Goal: Task Accomplishment & Management: Complete application form

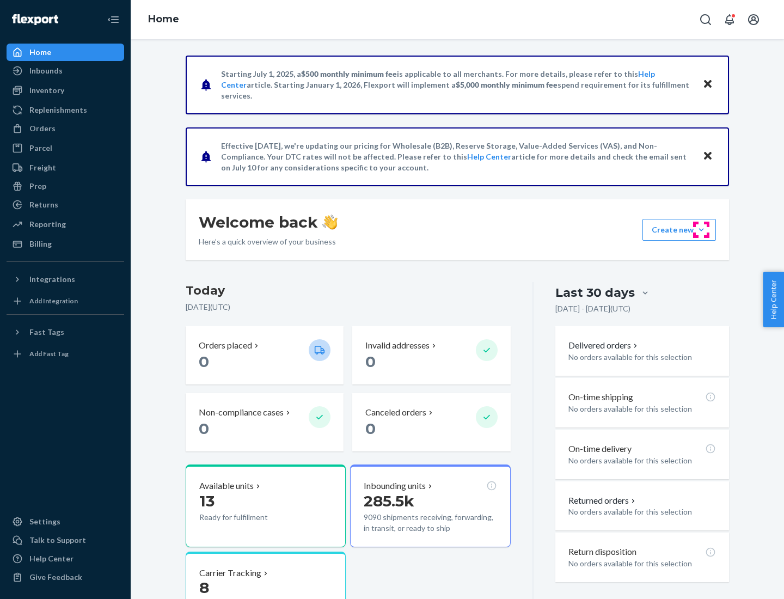
click at [701, 230] on button "Create new Create new inbound Create new order Create new product" at bounding box center [680, 230] width 74 height 22
click at [65, 71] on div "Inbounds" at bounding box center [65, 70] width 115 height 15
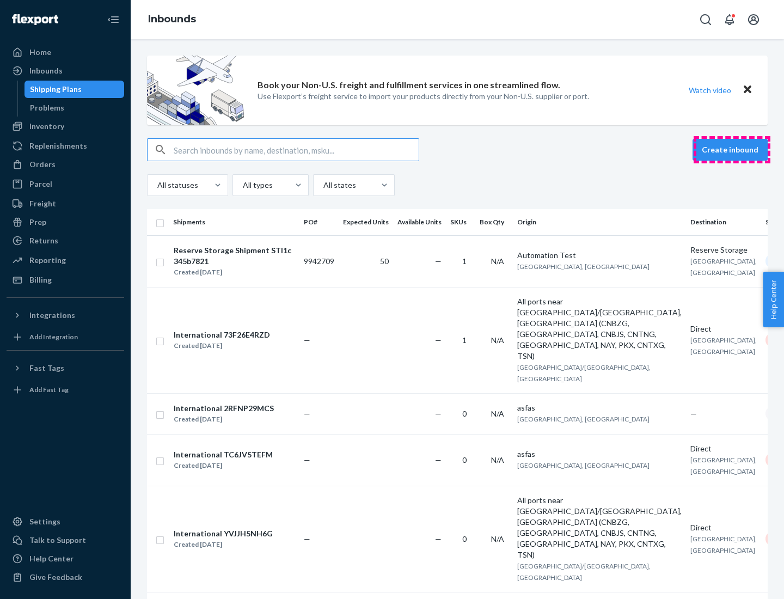
click at [732, 150] on button "Create inbound" at bounding box center [730, 150] width 75 height 22
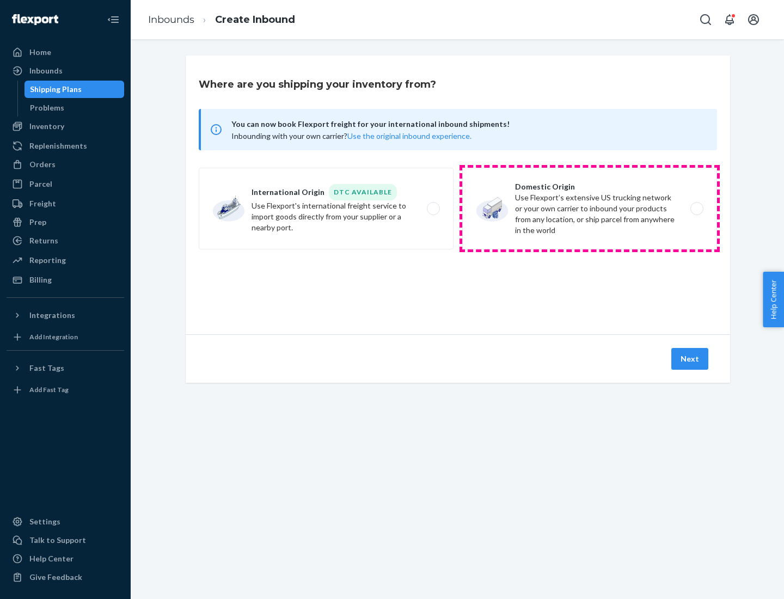
click at [590, 209] on label "Domestic Origin Use Flexport’s extensive US trucking network or your own carrie…" at bounding box center [589, 209] width 255 height 82
click at [697, 209] on input "Domestic Origin Use Flexport’s extensive US trucking network or your own carrie…" at bounding box center [700, 208] width 7 height 7
radio input "true"
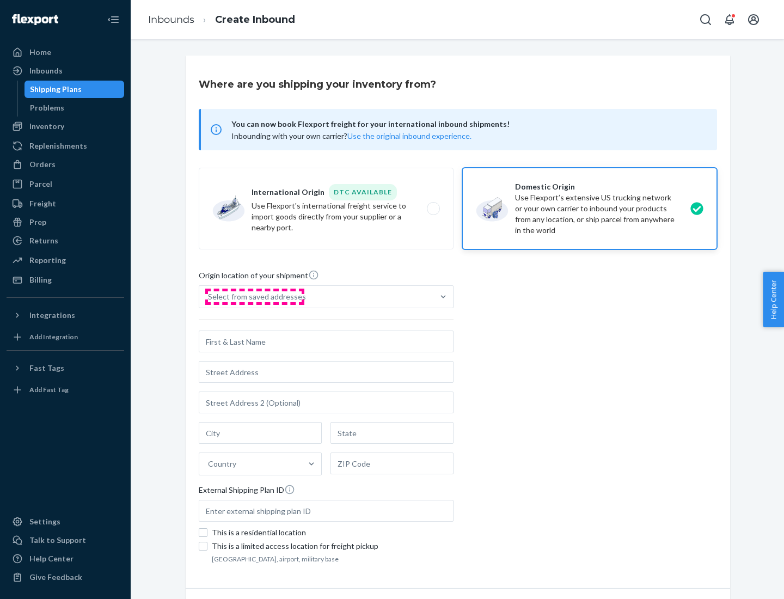
click at [254, 297] on div "Select from saved addresses" at bounding box center [257, 296] width 98 height 11
click at [209, 297] on input "Select from saved addresses" at bounding box center [208, 296] width 1 height 11
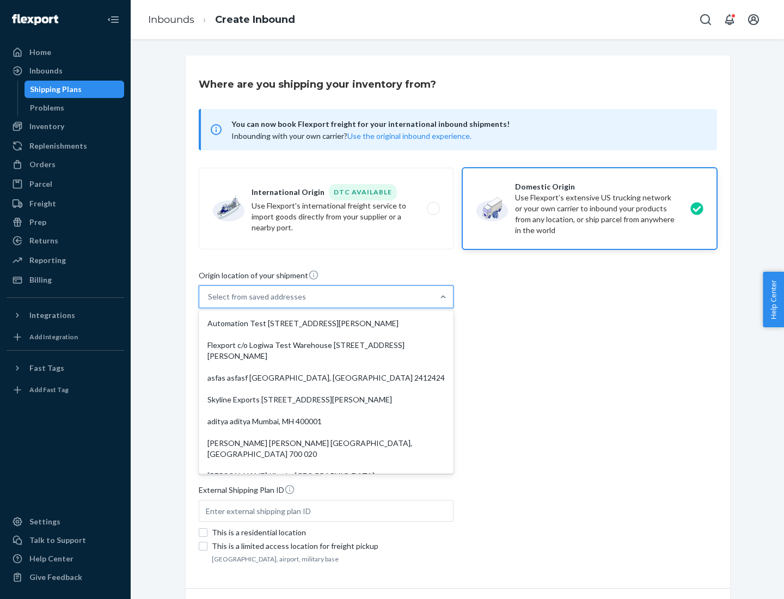
scroll to position [4, 0]
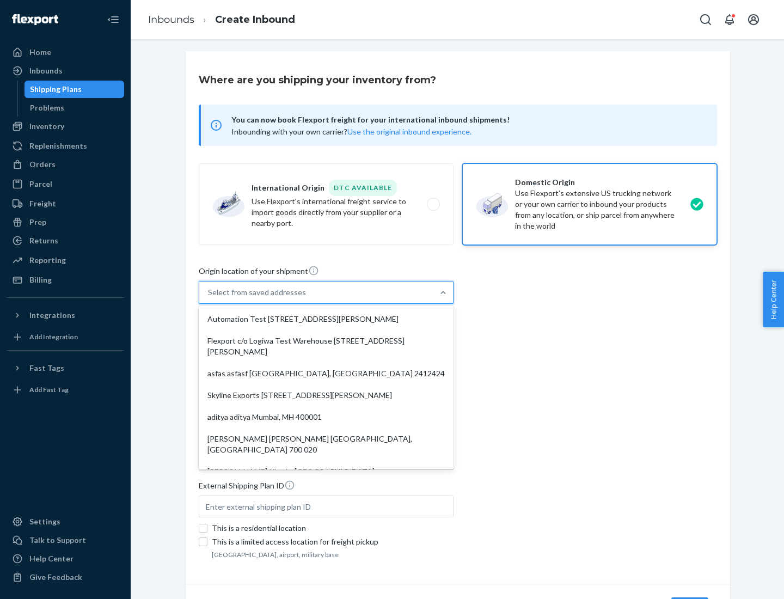
click at [326, 319] on div "Automation Test [STREET_ADDRESS][PERSON_NAME]" at bounding box center [326, 319] width 251 height 22
click at [209, 298] on input "option Automation Test [STREET_ADDRESS][PERSON_NAME]. 9 results available. Use …" at bounding box center [208, 292] width 1 height 11
type input "Automation Test"
type input "9th Floor"
type input "[GEOGRAPHIC_DATA]"
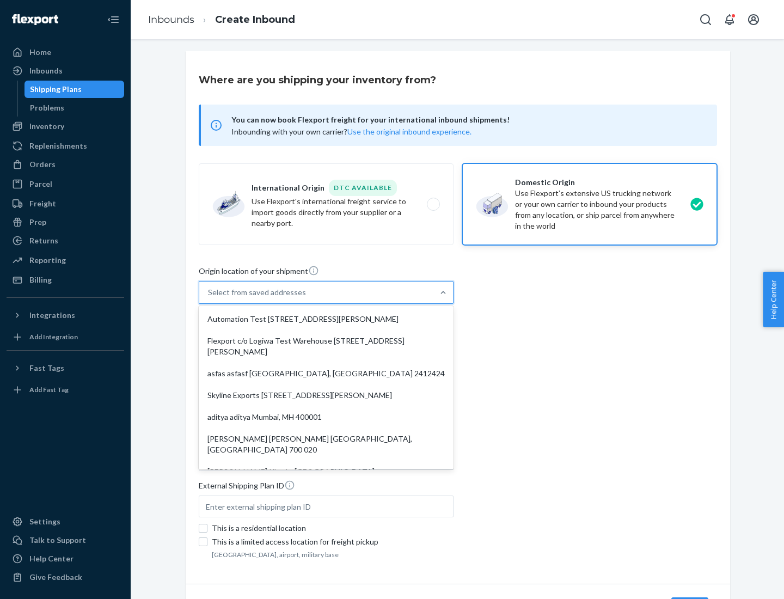
type input "CA"
type input "94104"
type input "[STREET_ADDRESS][PERSON_NAME]"
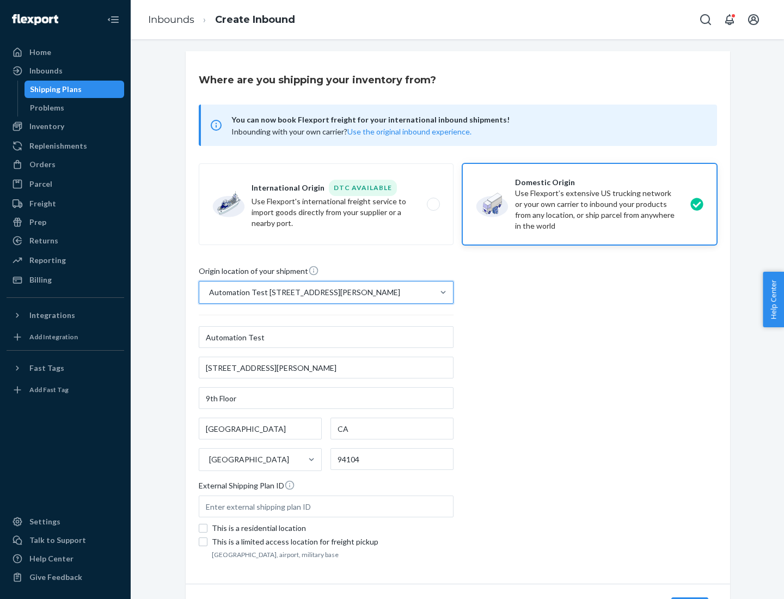
scroll to position [64, 0]
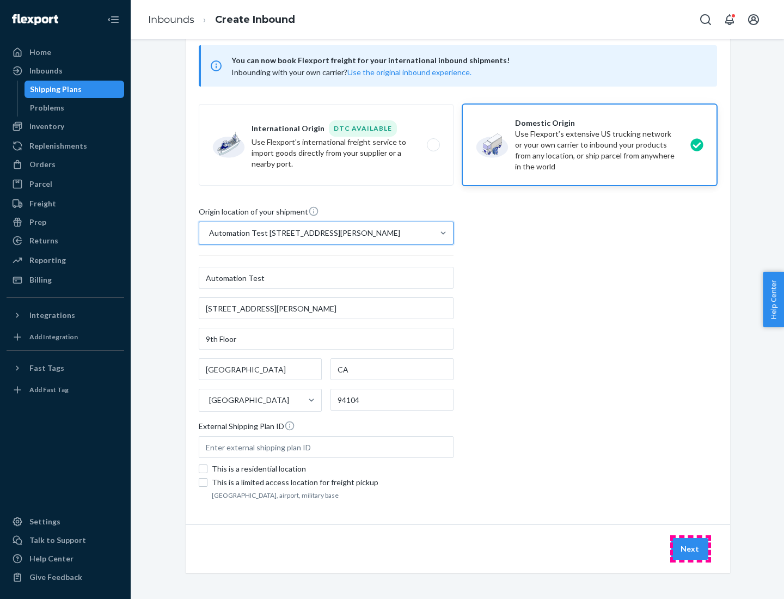
click at [691, 549] on button "Next" at bounding box center [689, 549] width 37 height 22
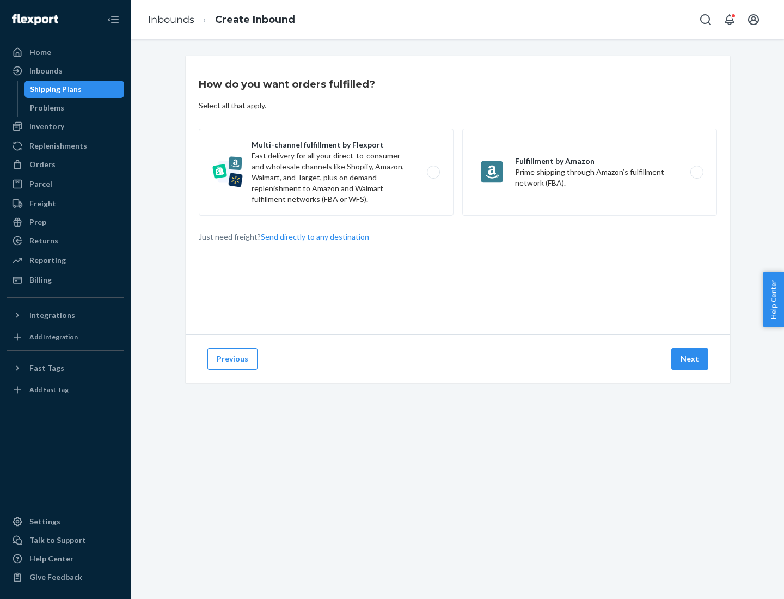
click at [326, 172] on label "Multi-channel fulfillment by Flexport Fast delivery for all your direct-to-cons…" at bounding box center [326, 172] width 255 height 87
click at [433, 172] on input "Multi-channel fulfillment by Flexport Fast delivery for all your direct-to-cons…" at bounding box center [436, 172] width 7 height 7
radio input "true"
click at [691, 359] on button "Next" at bounding box center [689, 359] width 37 height 22
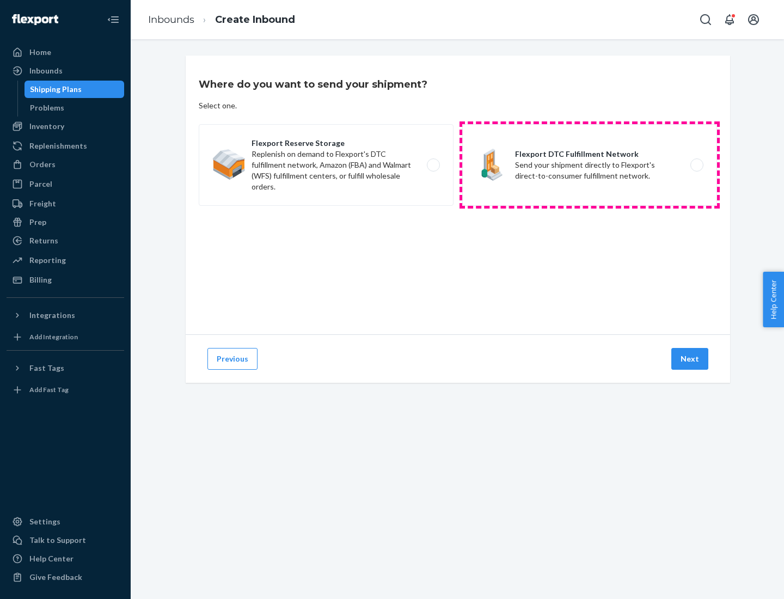
click at [590, 165] on label "Flexport DTC Fulfillment Network Send your shipment directly to Flexport's dire…" at bounding box center [589, 165] width 255 height 82
click at [697, 165] on input "Flexport DTC Fulfillment Network Send your shipment directly to Flexport's dire…" at bounding box center [700, 165] width 7 height 7
radio input "true"
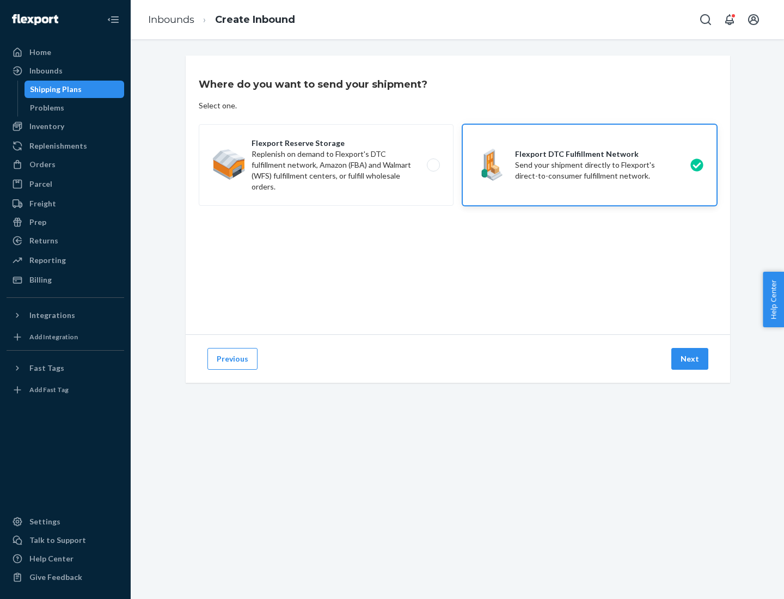
click at [691, 359] on button "Next" at bounding box center [689, 359] width 37 height 22
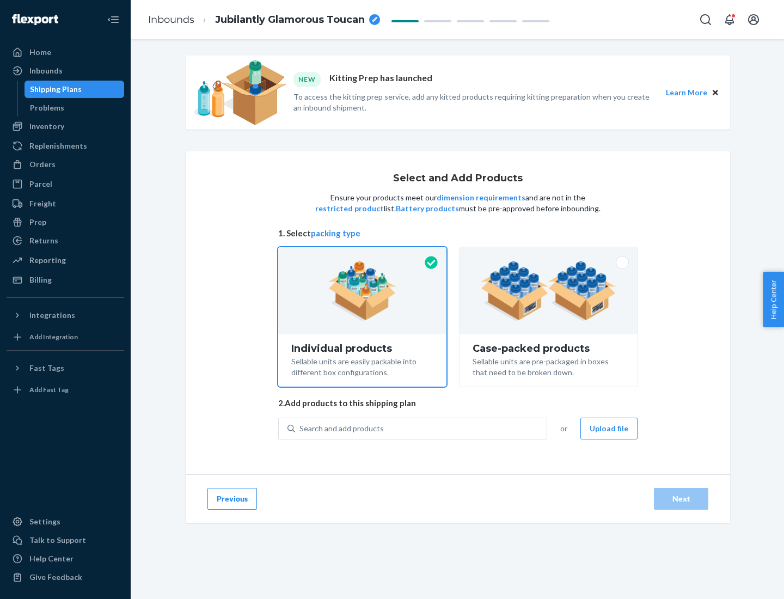
click at [549, 291] on img at bounding box center [549, 291] width 136 height 60
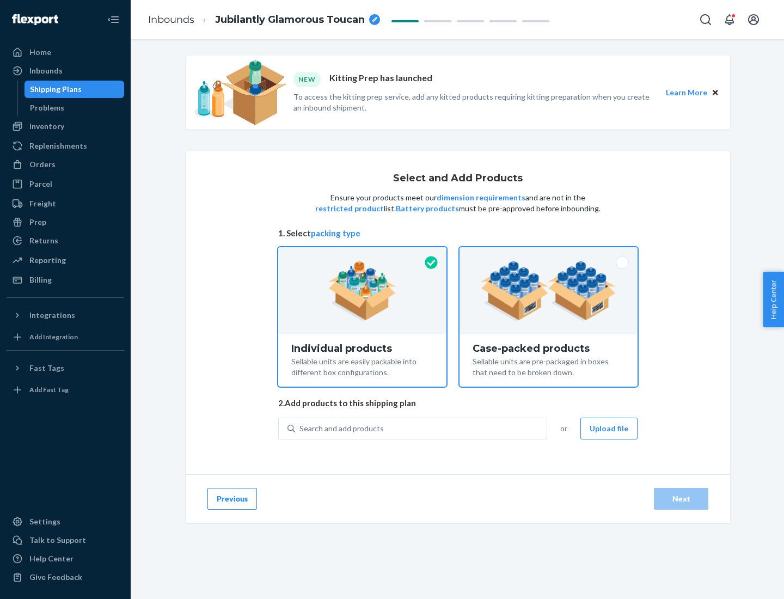
click at [549, 254] on input "Case-packed products Sellable units are pre-packaged in boxes that need to be b…" at bounding box center [548, 250] width 7 height 7
radio input "true"
radio input "false"
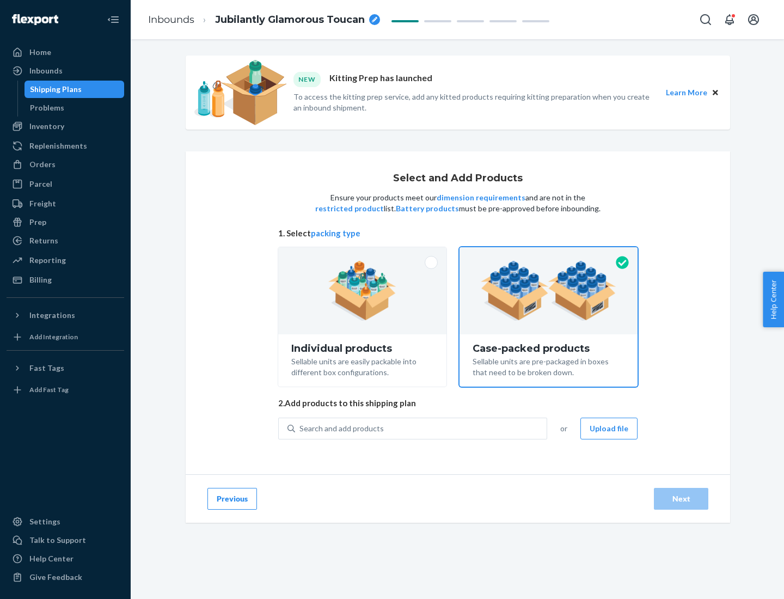
click at [422, 428] on div "Search and add products" at bounding box center [421, 429] width 252 height 20
click at [301, 428] on input "Search and add products" at bounding box center [300, 428] width 1 height 11
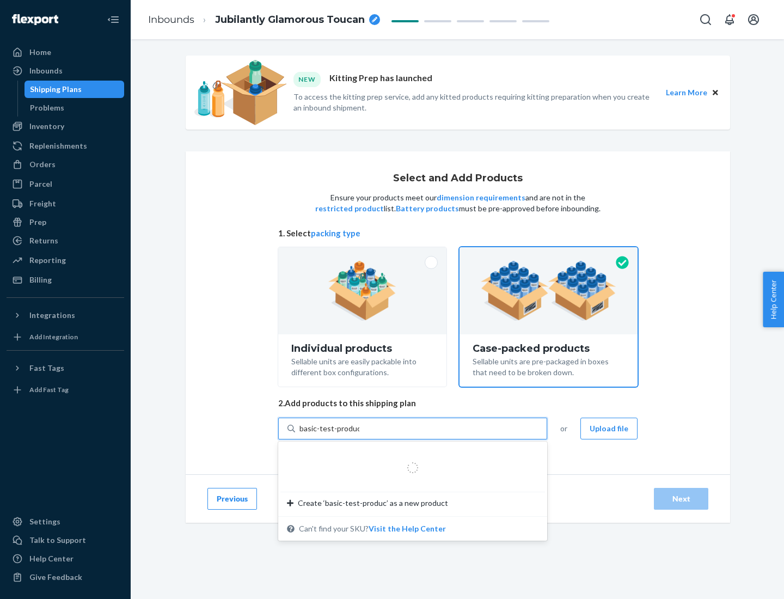
type input "basic-test-product-1"
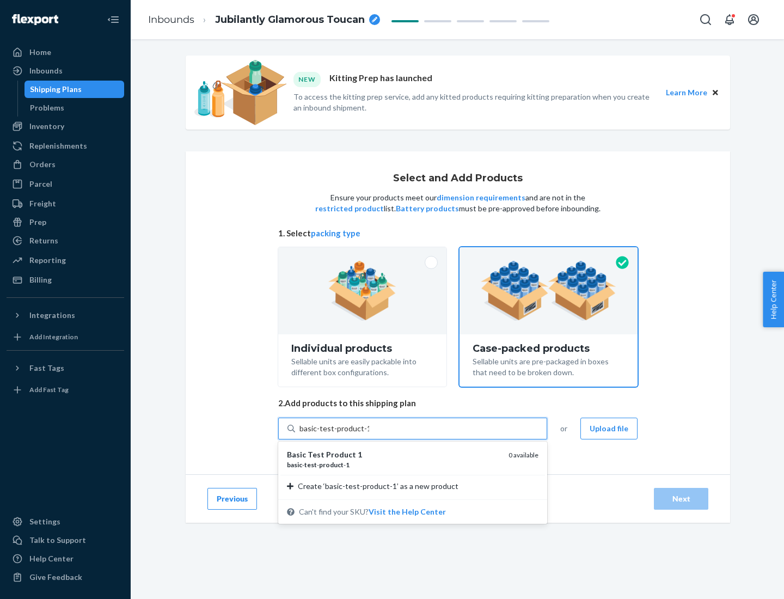
click at [394, 465] on div "basic - test - product - 1" at bounding box center [393, 464] width 213 height 9
click at [369, 434] on input "basic-test-product-1" at bounding box center [335, 428] width 70 height 11
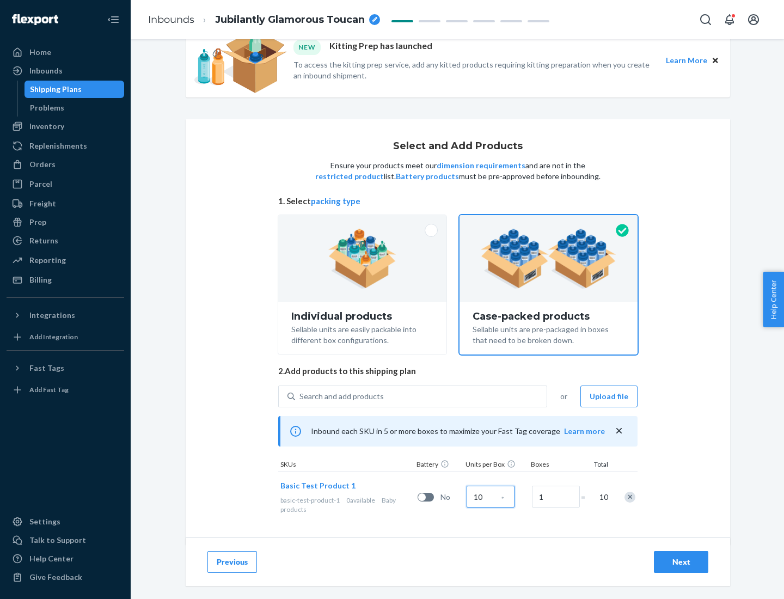
scroll to position [39, 0]
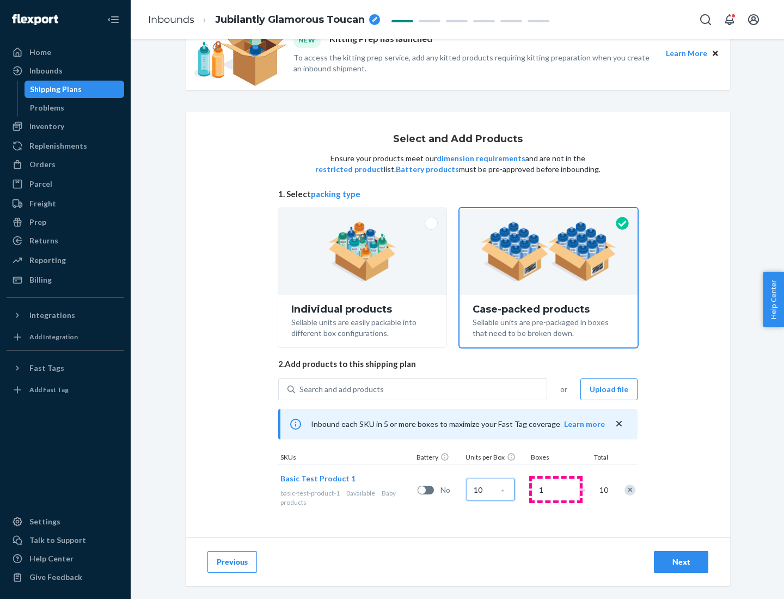
type input "10"
type input "7"
click at [681, 562] on div "Next" at bounding box center [681, 562] width 36 height 11
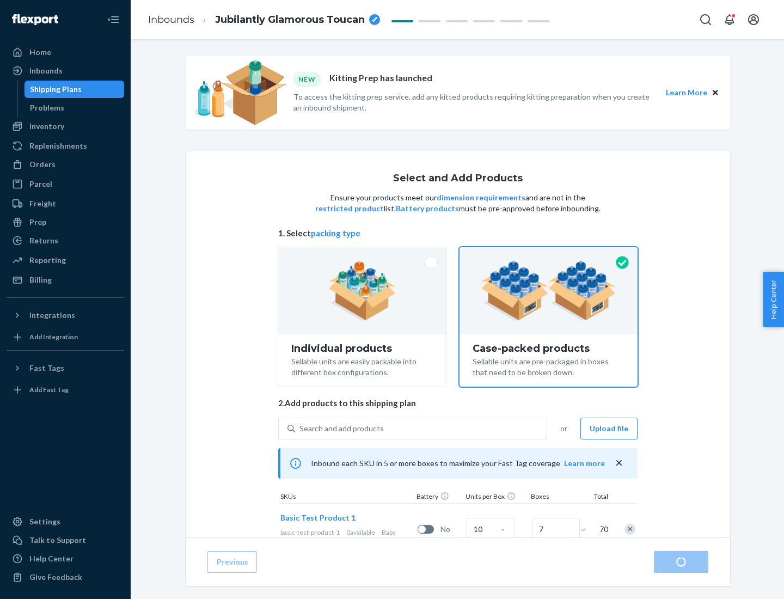
radio input "true"
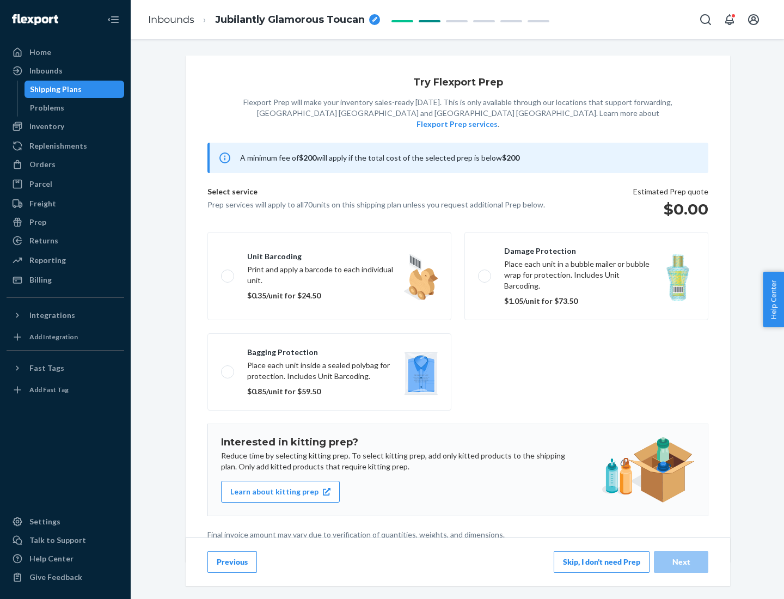
scroll to position [3, 0]
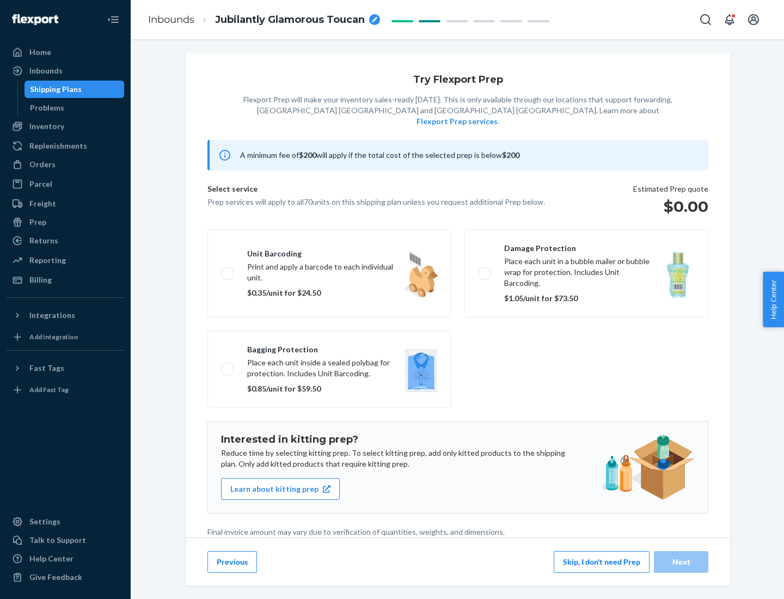
click at [329, 347] on label "Bagging protection Place each unit inside a sealed polybag for protection. Incl…" at bounding box center [329, 369] width 244 height 77
click at [228, 365] on input "Bagging protection Place each unit inside a sealed polybag for protection. Incl…" at bounding box center [224, 368] width 7 height 7
checkbox input "true"
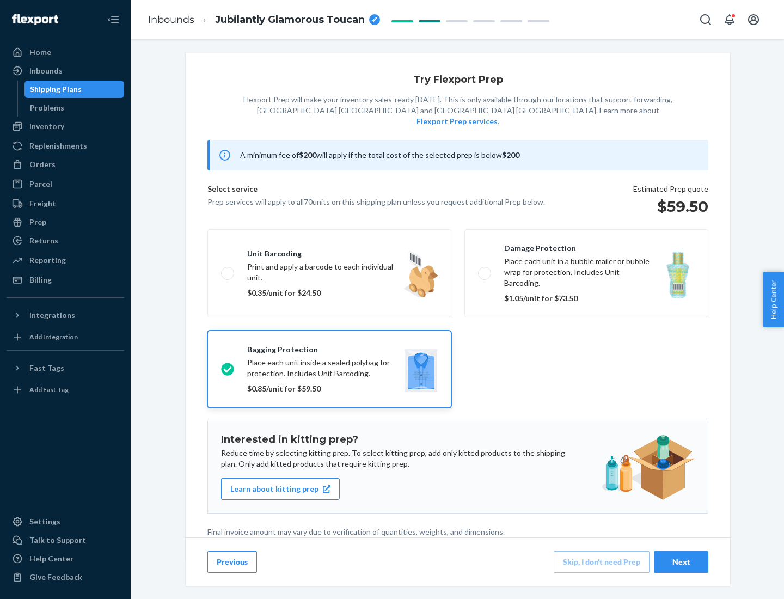
click at [681, 561] on div "Next" at bounding box center [681, 562] width 36 height 11
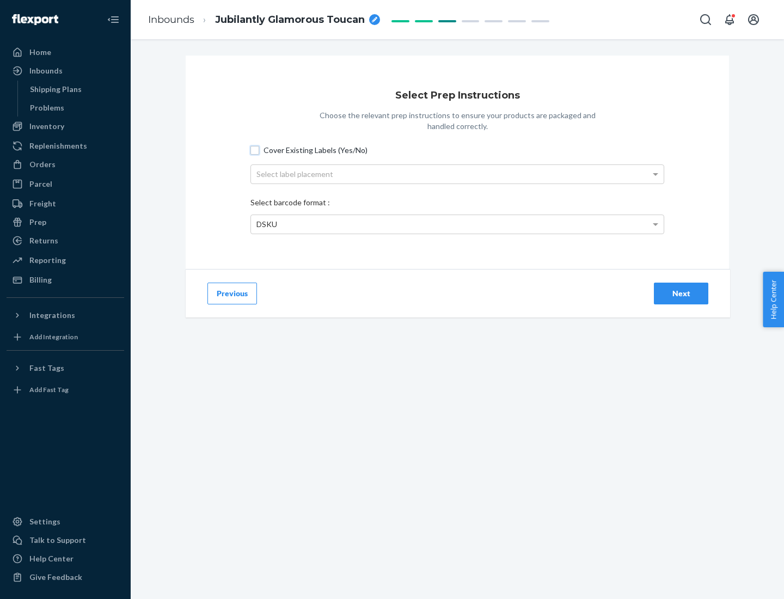
click at [255, 150] on input "Cover Existing Labels (Yes/No)" at bounding box center [255, 150] width 9 height 9
checkbox input "true"
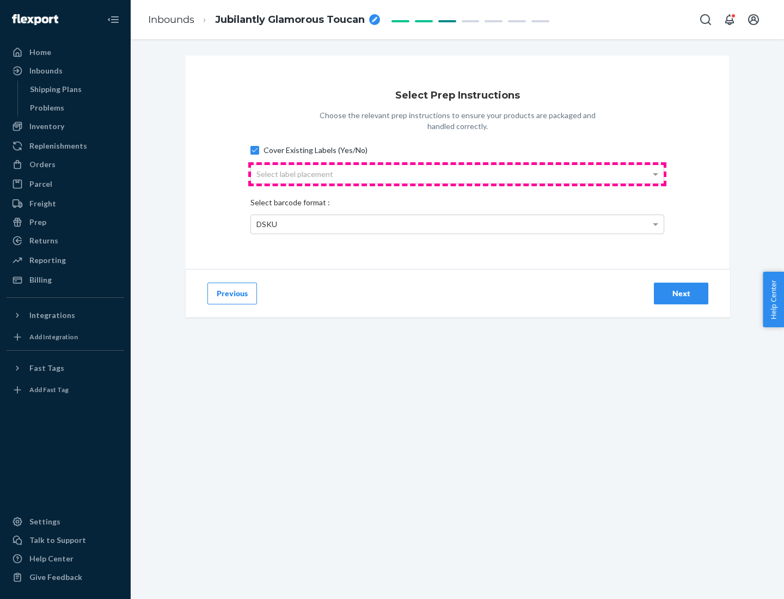
click at [457, 174] on div "Select label placement" at bounding box center [457, 174] width 413 height 19
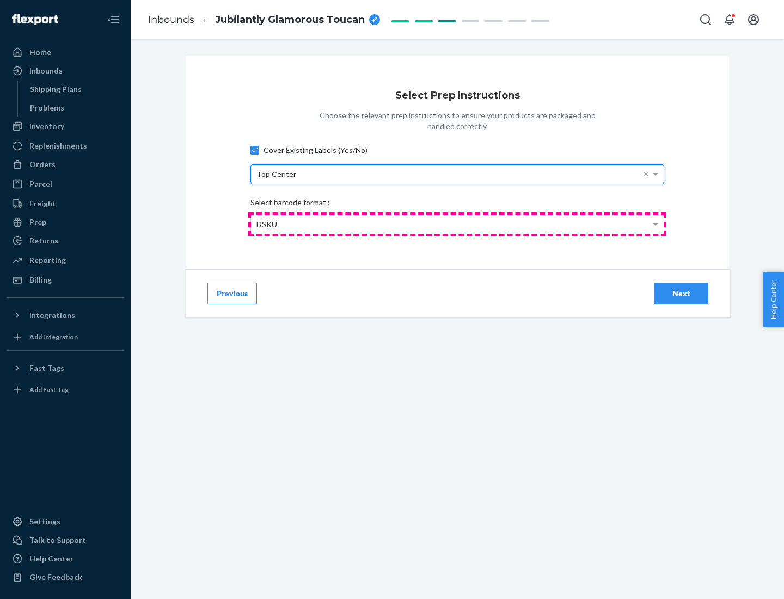
click at [457, 224] on div "DSKU" at bounding box center [457, 224] width 413 height 19
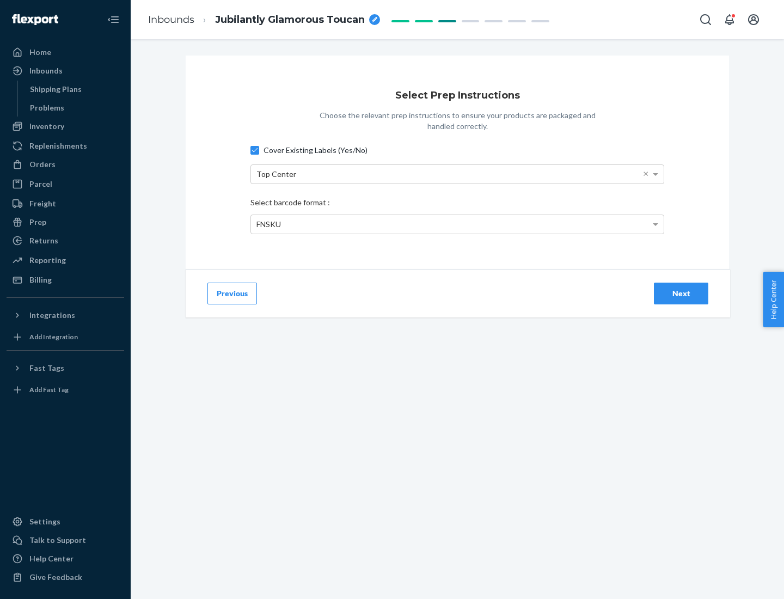
click at [681, 293] on div "Next" at bounding box center [681, 293] width 36 height 11
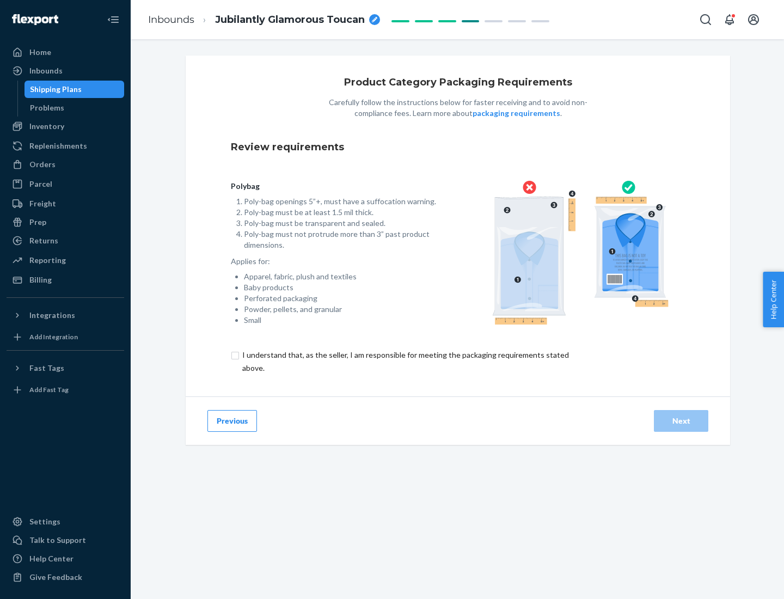
click at [405, 361] on input "checkbox" at bounding box center [412, 362] width 362 height 26
checkbox input "true"
click at [681, 420] on div "Next" at bounding box center [681, 421] width 36 height 11
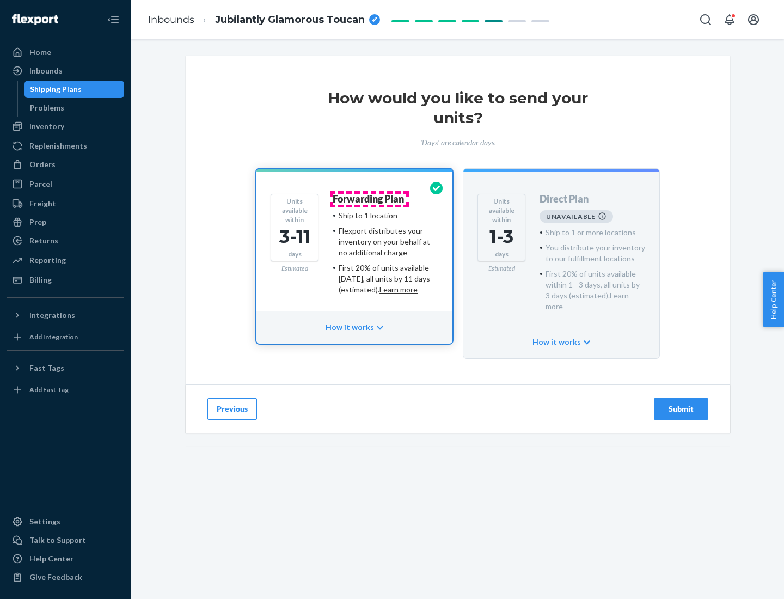
click at [369, 199] on h4 "Forwarding Plan" at bounding box center [368, 199] width 71 height 11
click at [681, 404] on div "Submit" at bounding box center [681, 409] width 36 height 11
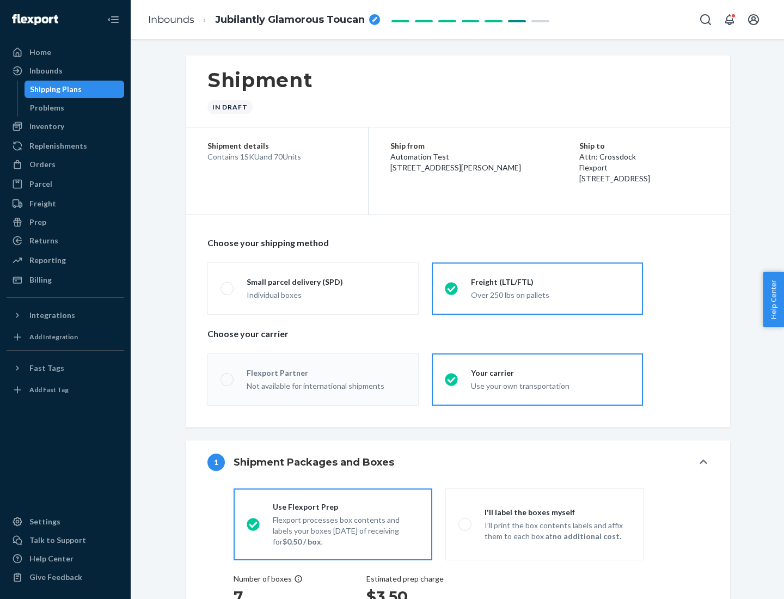
radio input "true"
radio input "false"
radio input "true"
radio input "false"
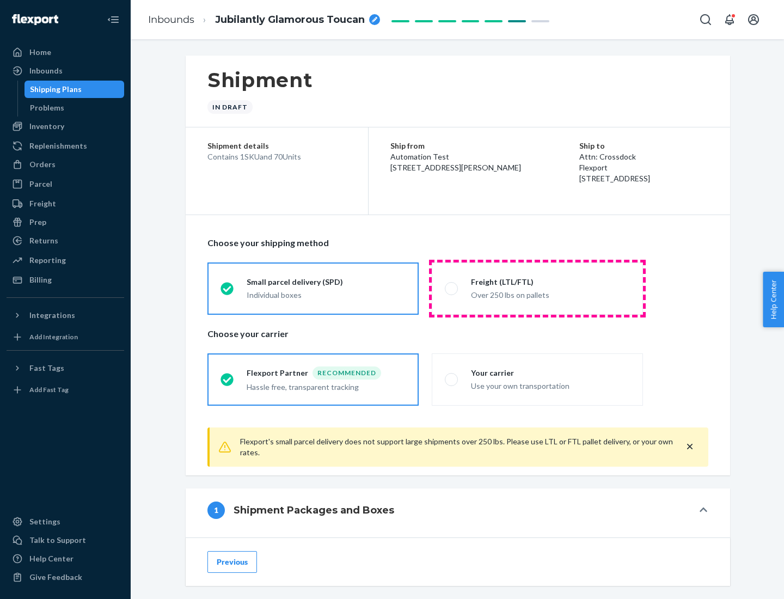
click at [538, 288] on div "Over 250 lbs on pallets" at bounding box center [550, 294] width 159 height 13
click at [452, 288] on input "Freight (LTL/FTL) Over 250 lbs on pallets" at bounding box center [448, 288] width 7 height 7
radio input "true"
radio input "false"
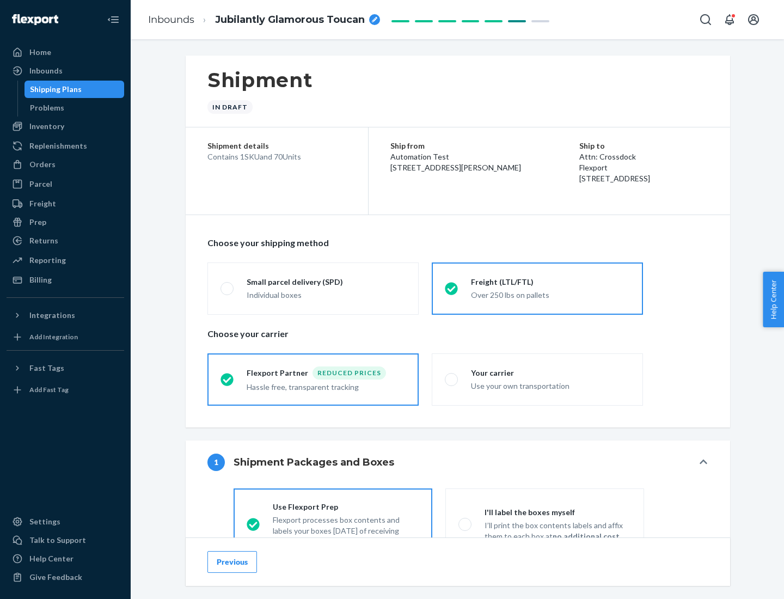
scroll to position [60, 0]
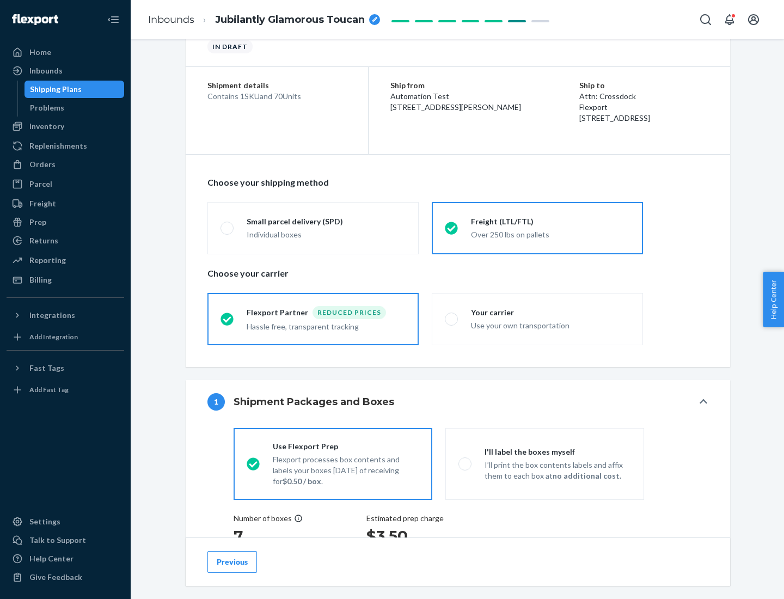
click at [313, 319] on div "Hassle free, transparent tracking" at bounding box center [326, 325] width 159 height 13
click at [228, 319] on input "Flexport Partner Reduced prices Hassle free, transparent tracking" at bounding box center [224, 318] width 7 height 7
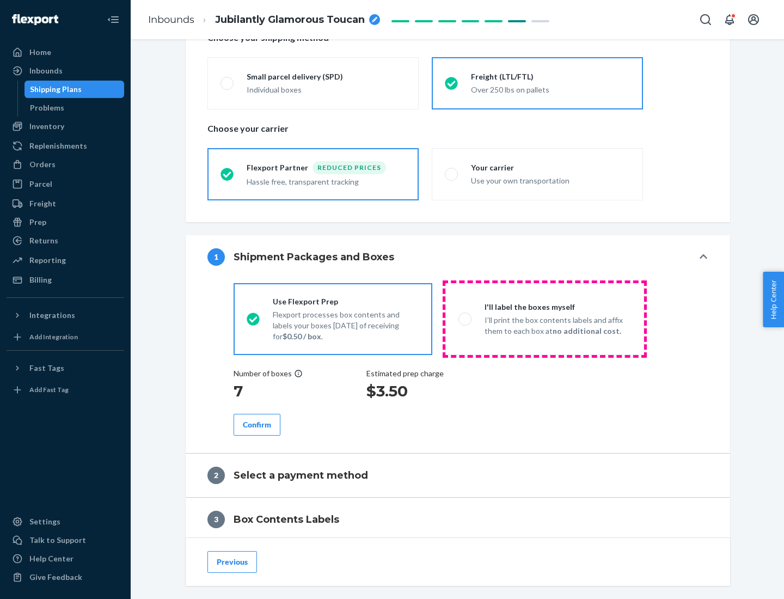
click at [545, 319] on p "I’ll print the box contents labels and affix them to each box at no additional …" at bounding box center [558, 326] width 146 height 22
click at [466, 319] on input "I'll label the boxes myself I’ll print the box contents labels and affix them t…" at bounding box center [462, 318] width 7 height 7
radio input "true"
radio input "false"
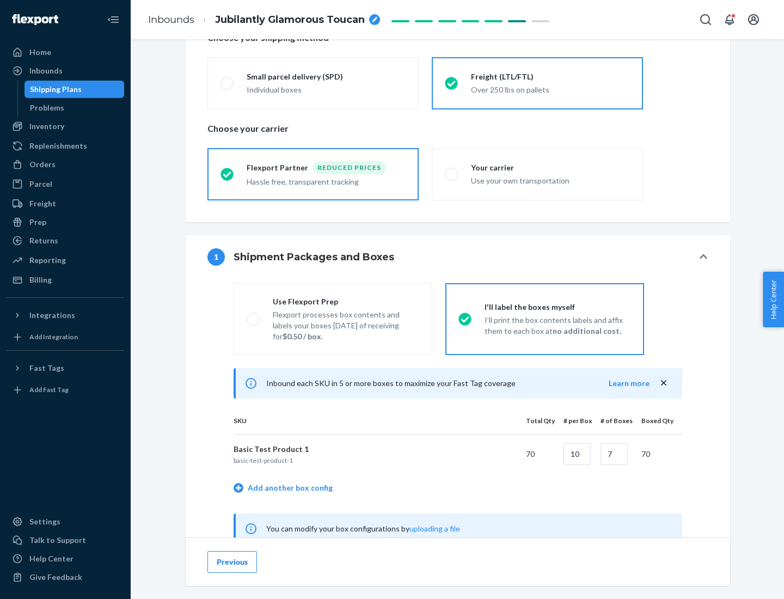
scroll to position [340, 0]
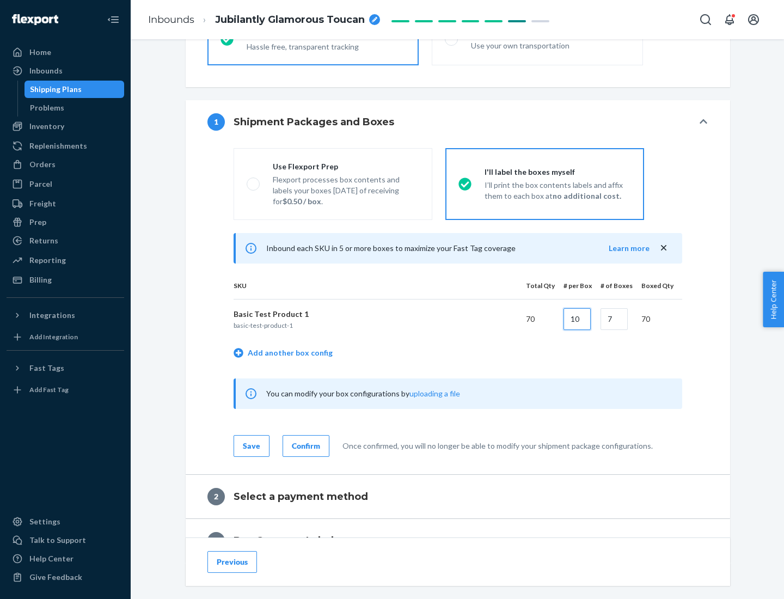
type input "10"
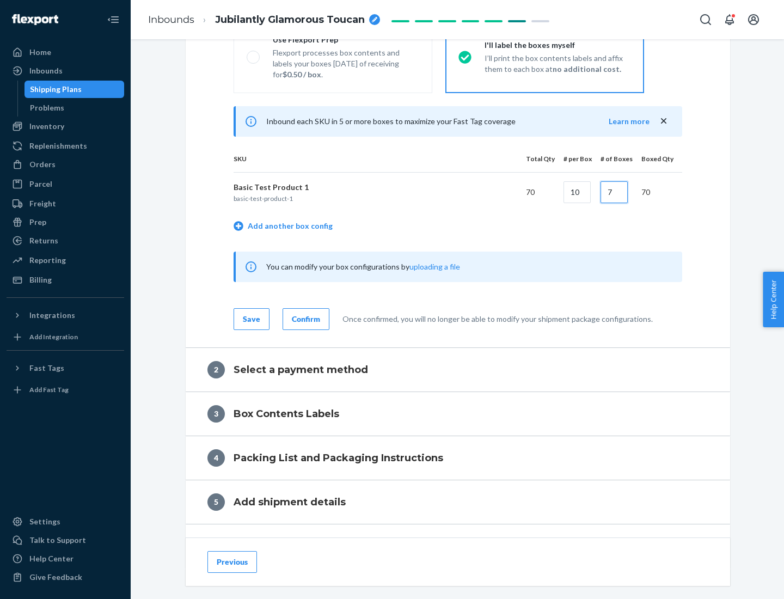
type input "7"
click at [304, 319] on div "Confirm" at bounding box center [306, 319] width 28 height 11
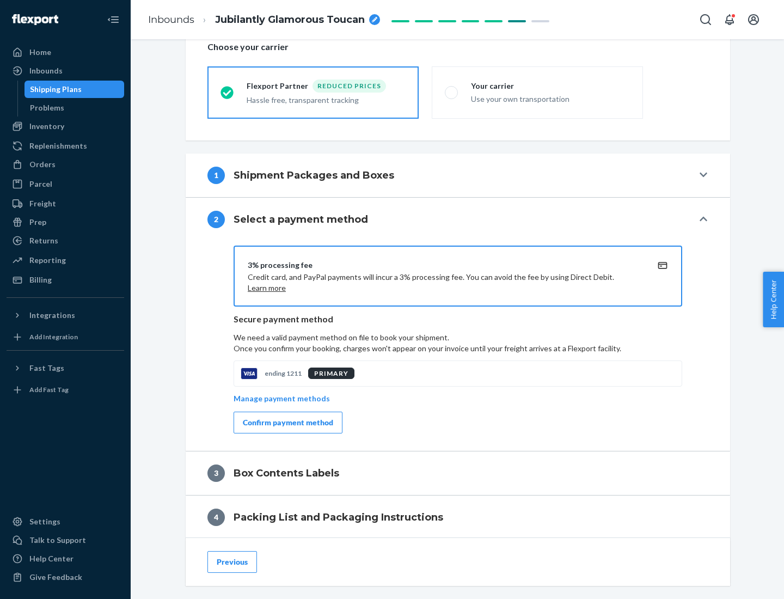
scroll to position [390, 0]
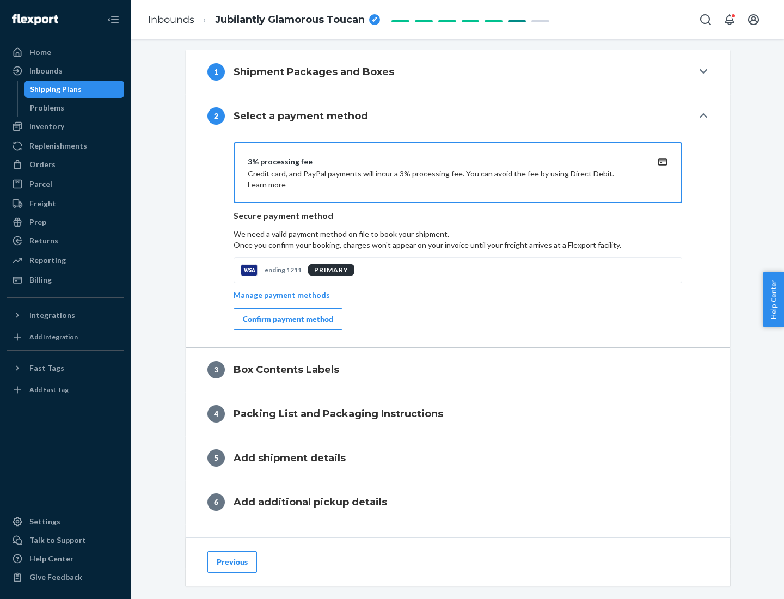
click at [287, 319] on div "Confirm payment method" at bounding box center [288, 319] width 90 height 11
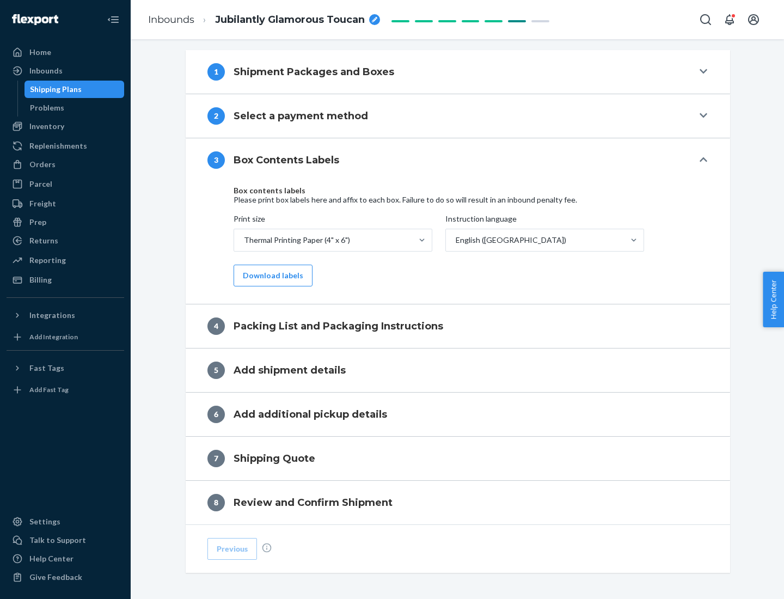
scroll to position [347, 0]
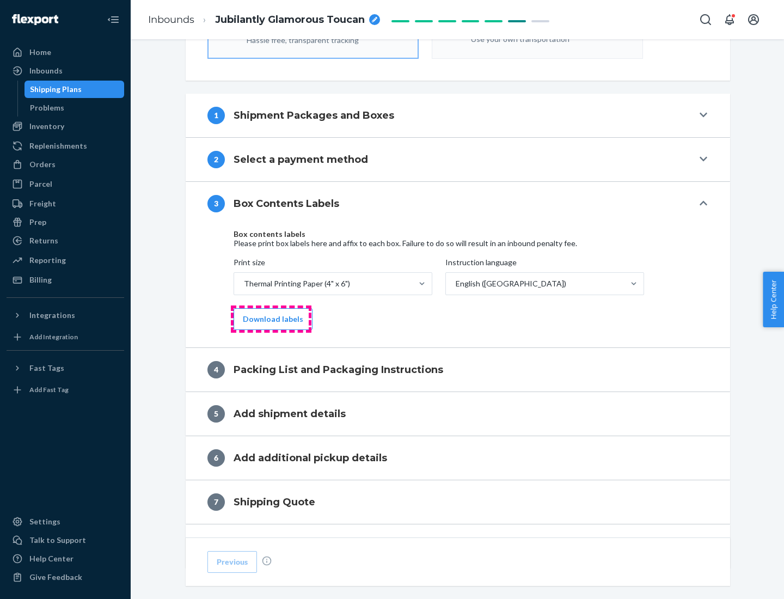
click at [271, 319] on button "Download labels" at bounding box center [273, 319] width 79 height 22
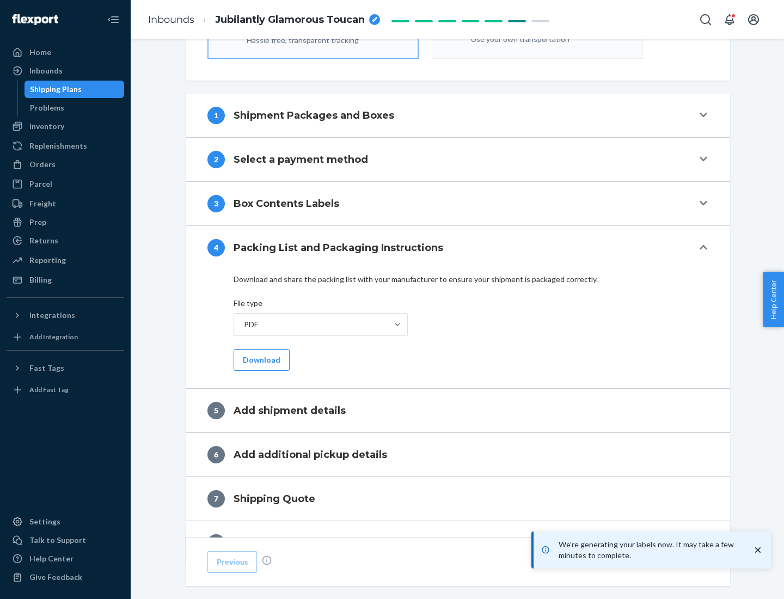
scroll to position [388, 0]
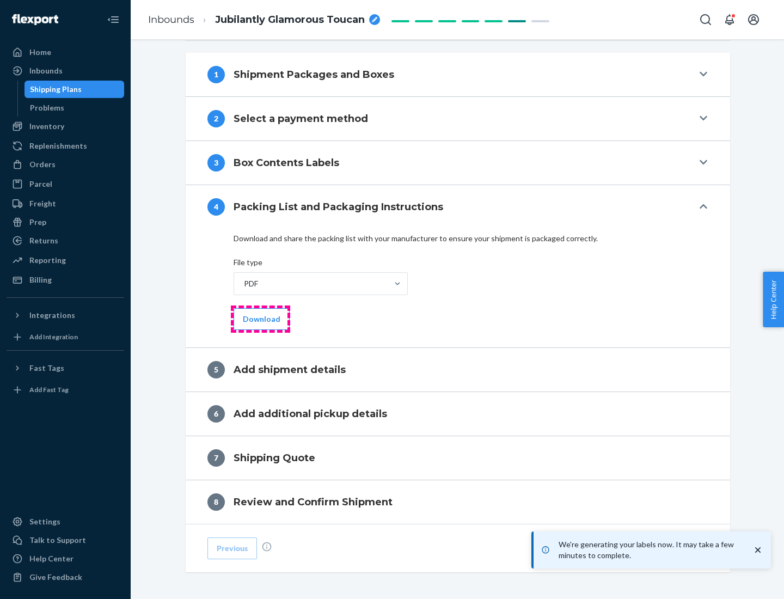
click at [260, 319] on button "Download" at bounding box center [262, 319] width 56 height 22
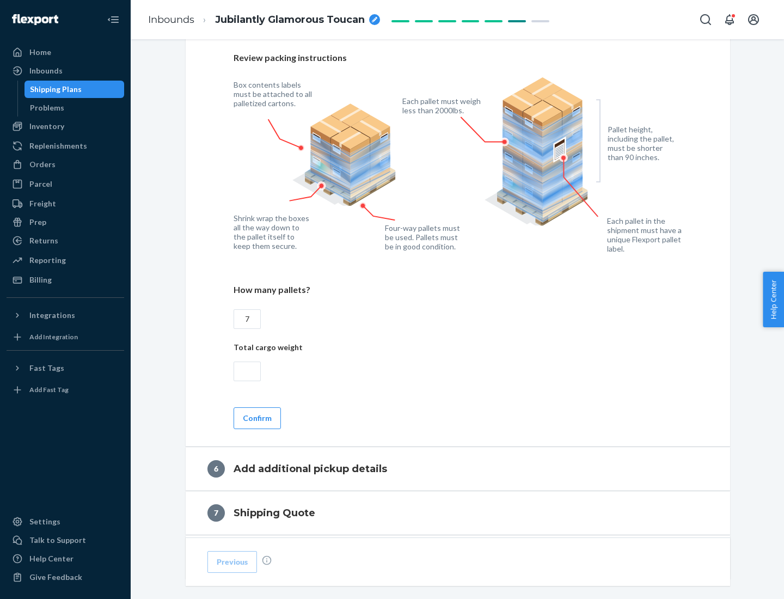
scroll to position [751, 0]
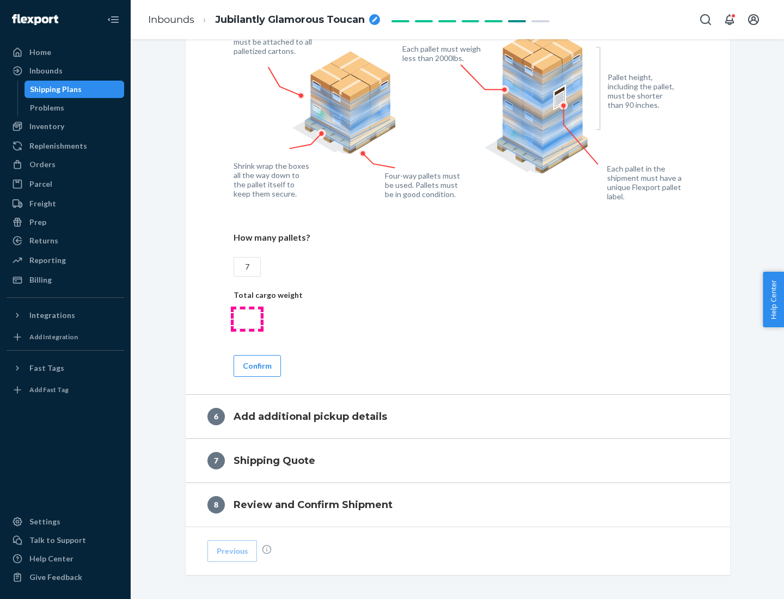
type input "7"
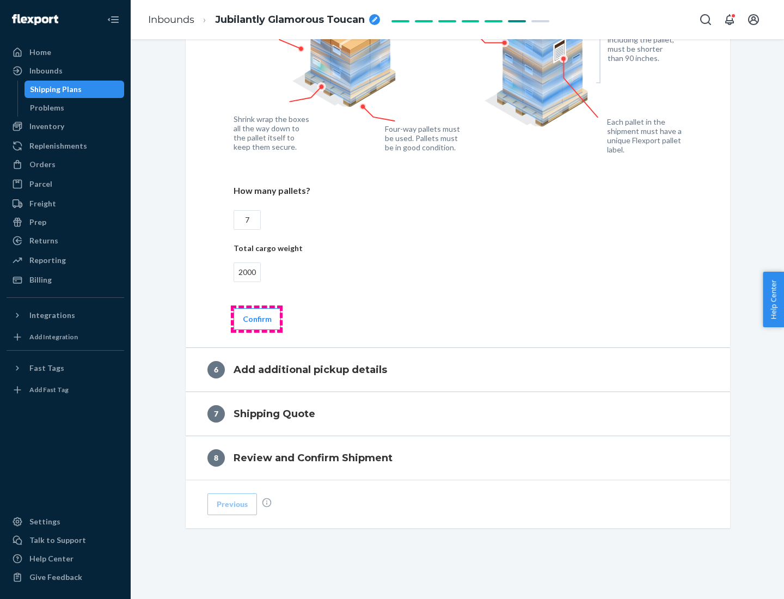
type input "2000"
click at [257, 319] on button "Confirm" at bounding box center [257, 319] width 47 height 22
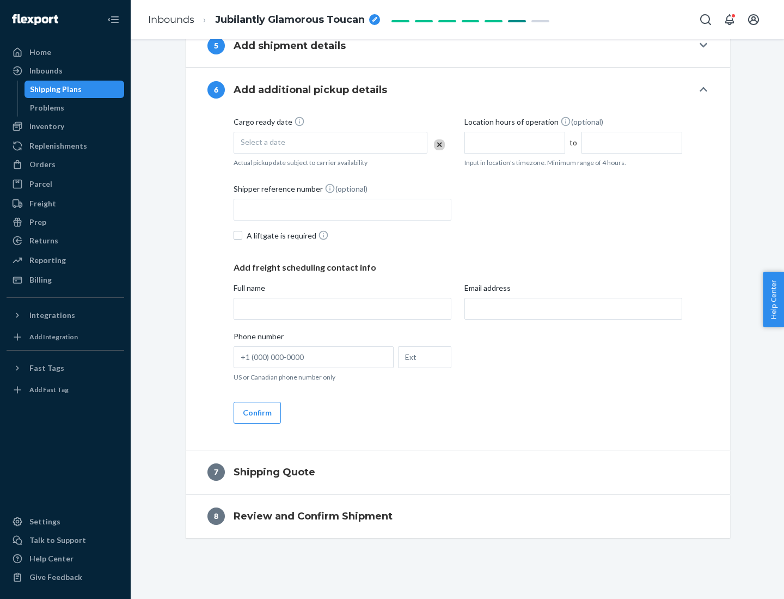
scroll to position [417, 0]
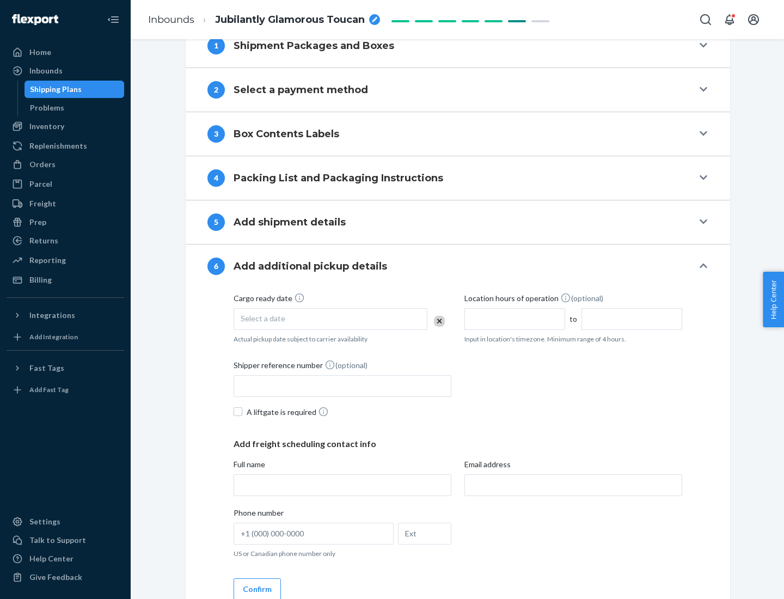
click at [331, 319] on div "Select a date" at bounding box center [331, 319] width 194 height 22
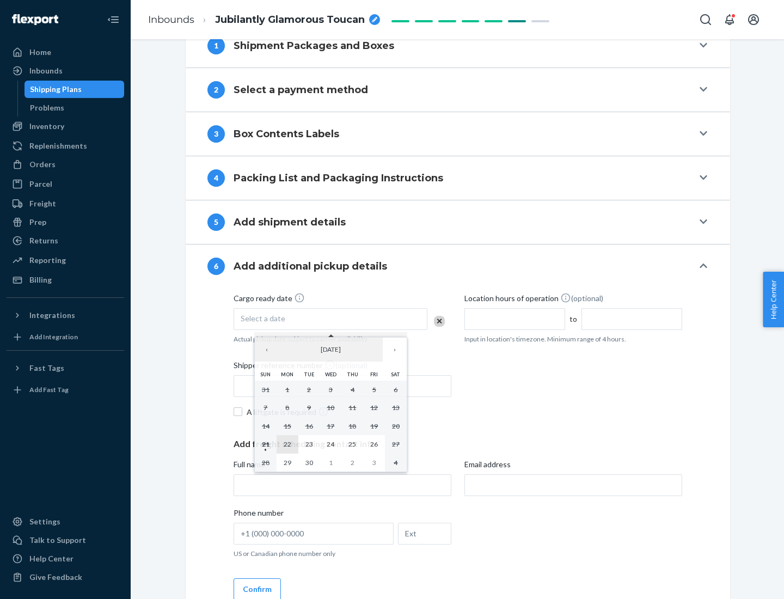
click at [287, 444] on abbr "22" at bounding box center [288, 444] width 8 height 8
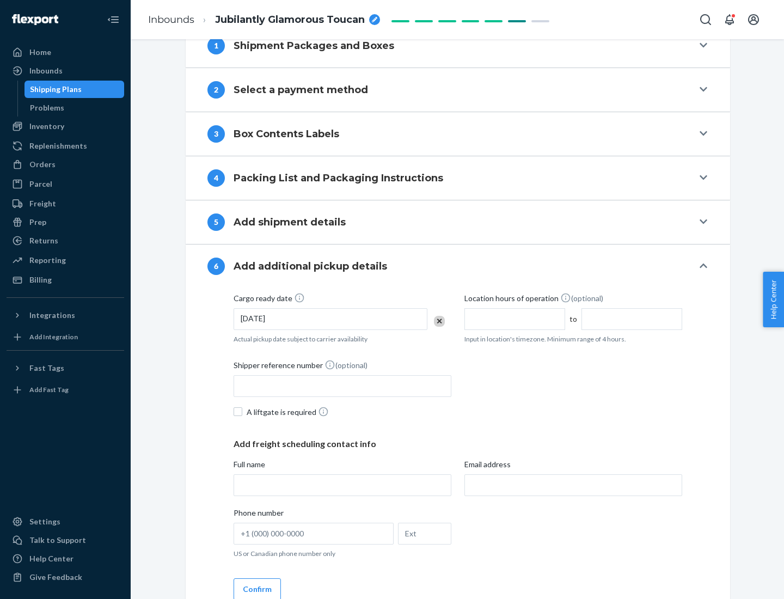
scroll to position [583, 0]
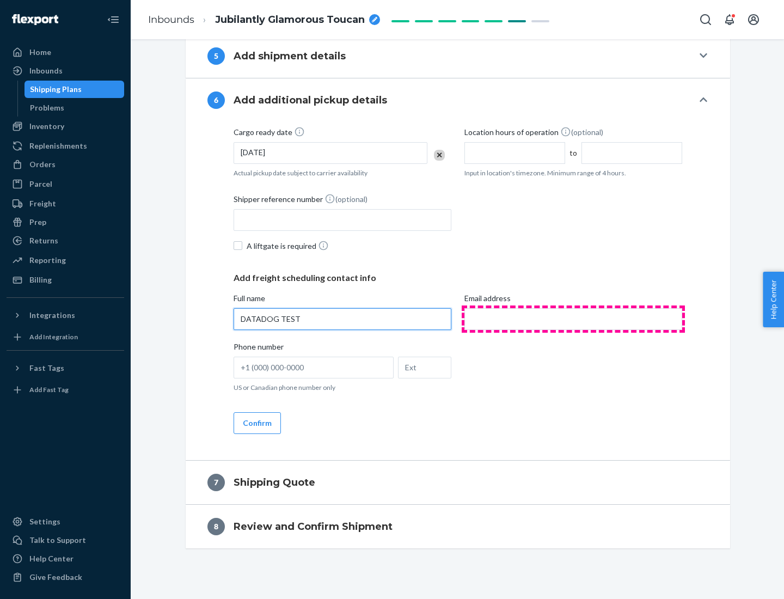
type input "DATADOG TEST"
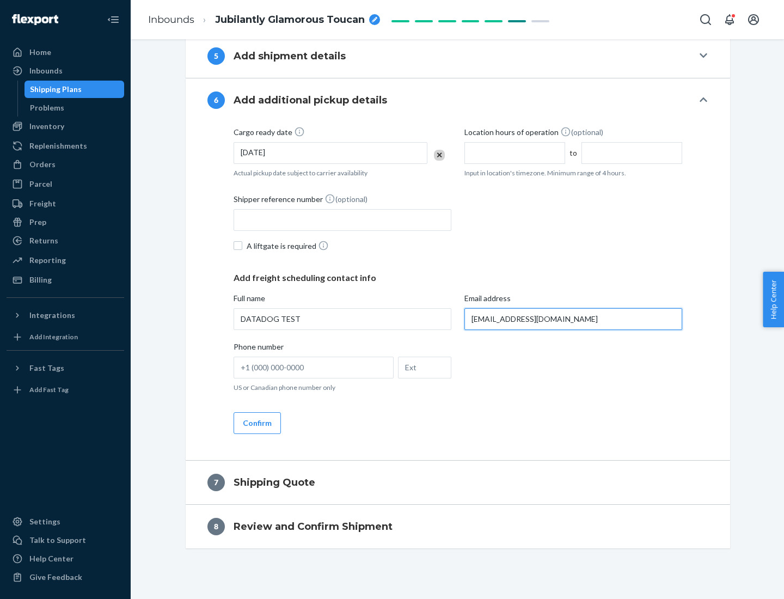
scroll to position [593, 0]
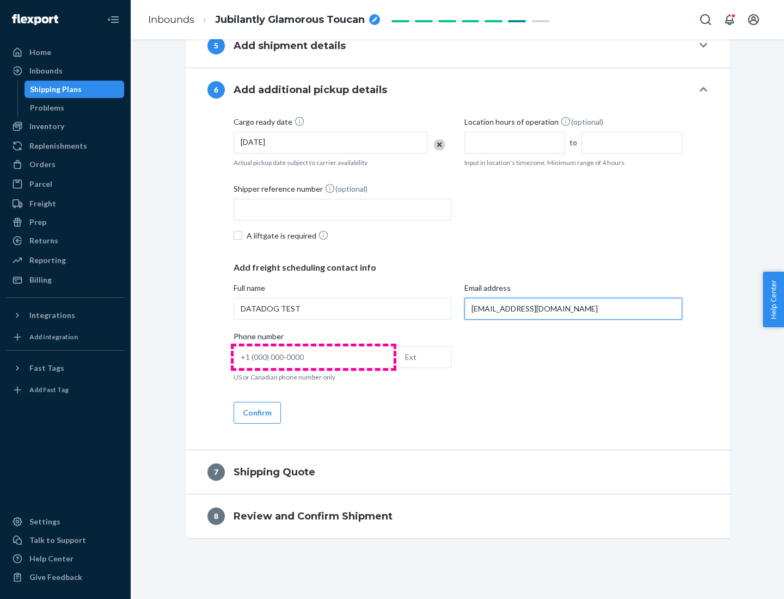
type input "[EMAIL_ADDRESS][DOMAIN_NAME]"
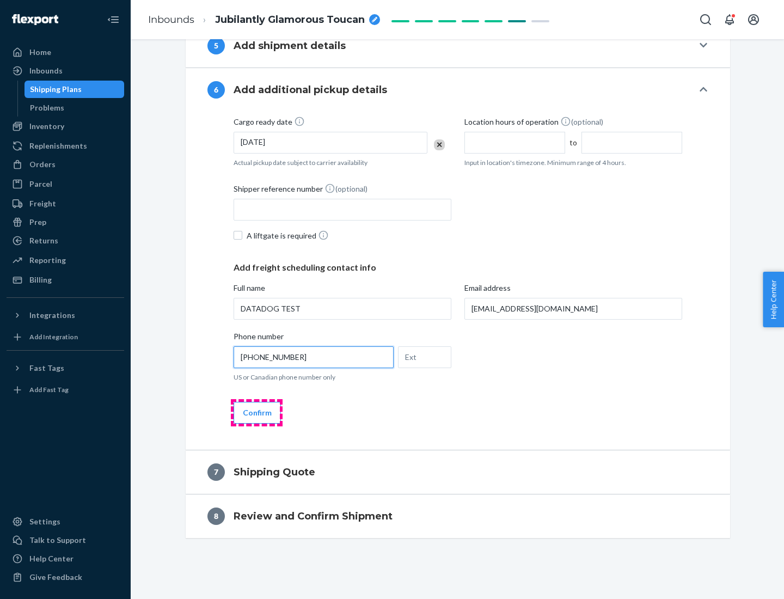
type input "[PHONE_NUMBER]"
click at [257, 412] on button "Confirm" at bounding box center [257, 413] width 47 height 22
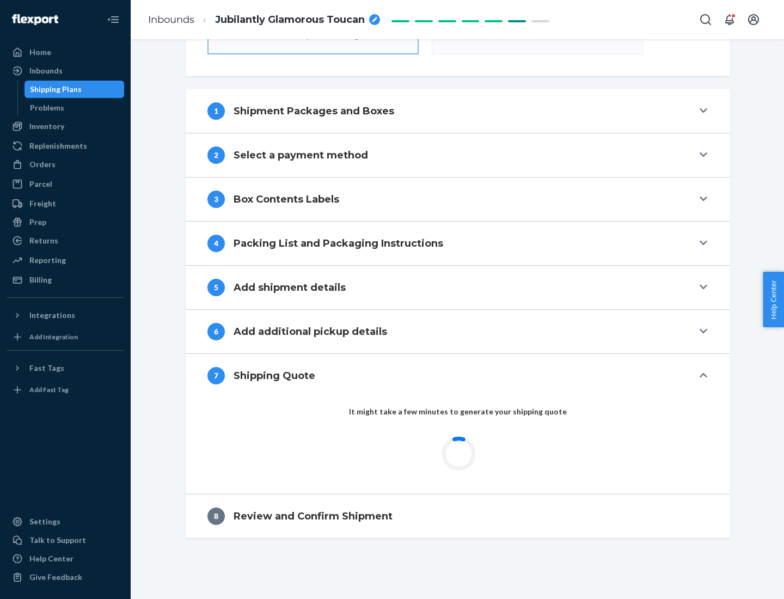
scroll to position [390, 0]
